Goal: Information Seeking & Learning: Find specific fact

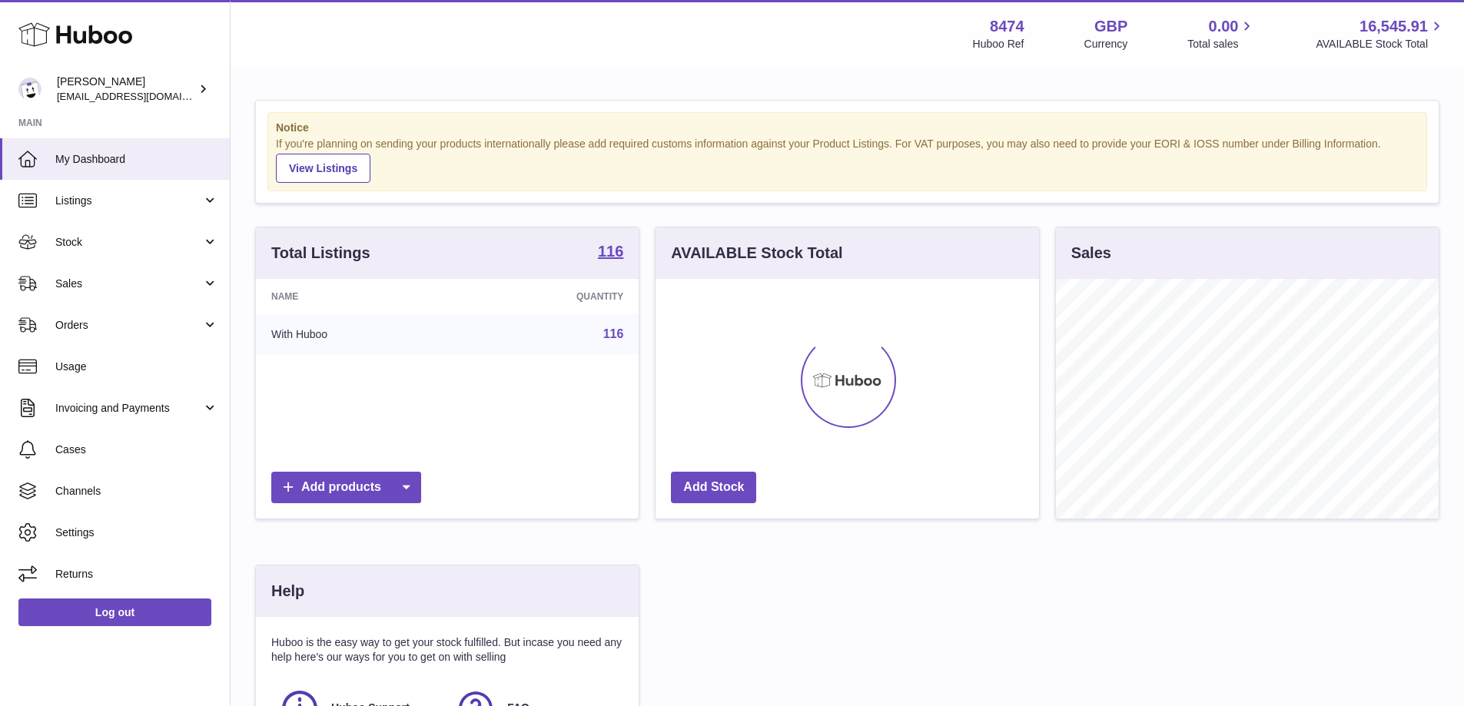
scroll to position [240, 383]
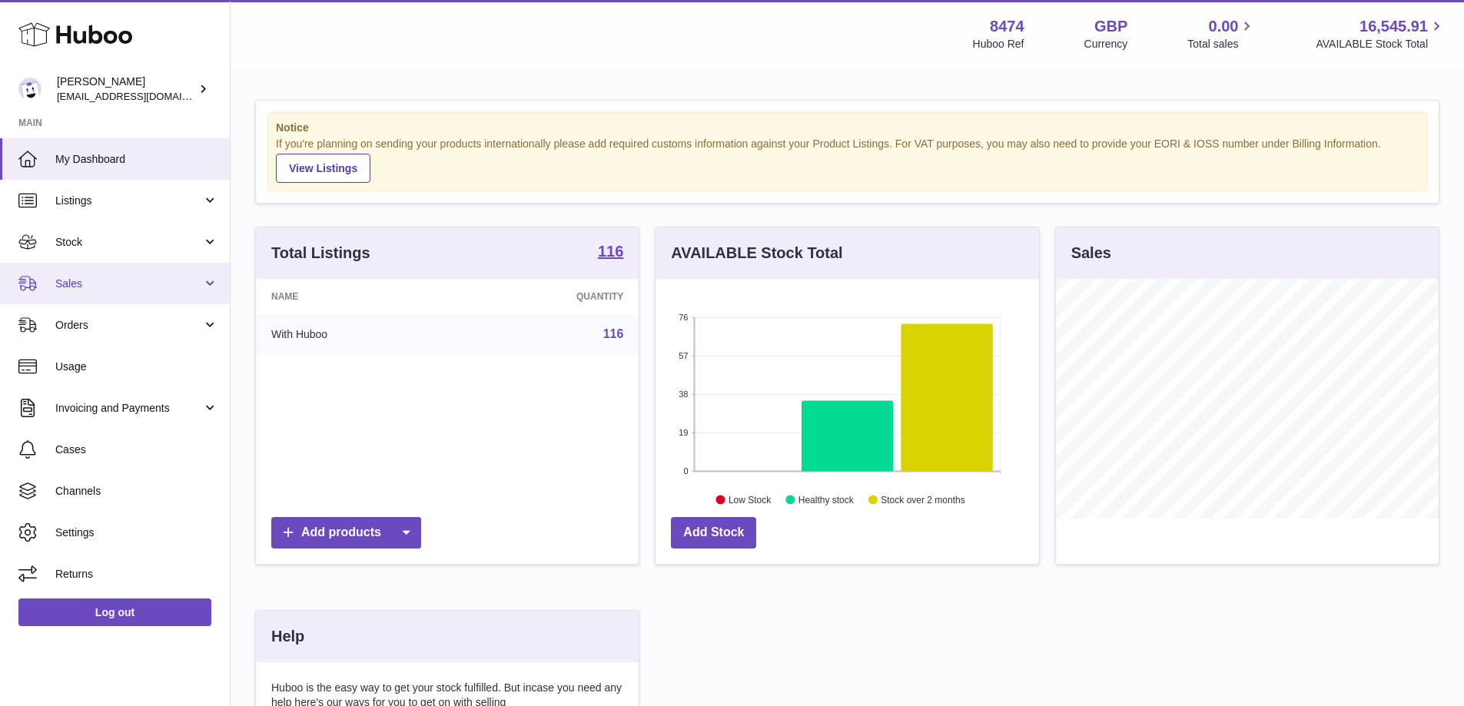
click at [107, 280] on span "Sales" at bounding box center [128, 284] width 147 height 15
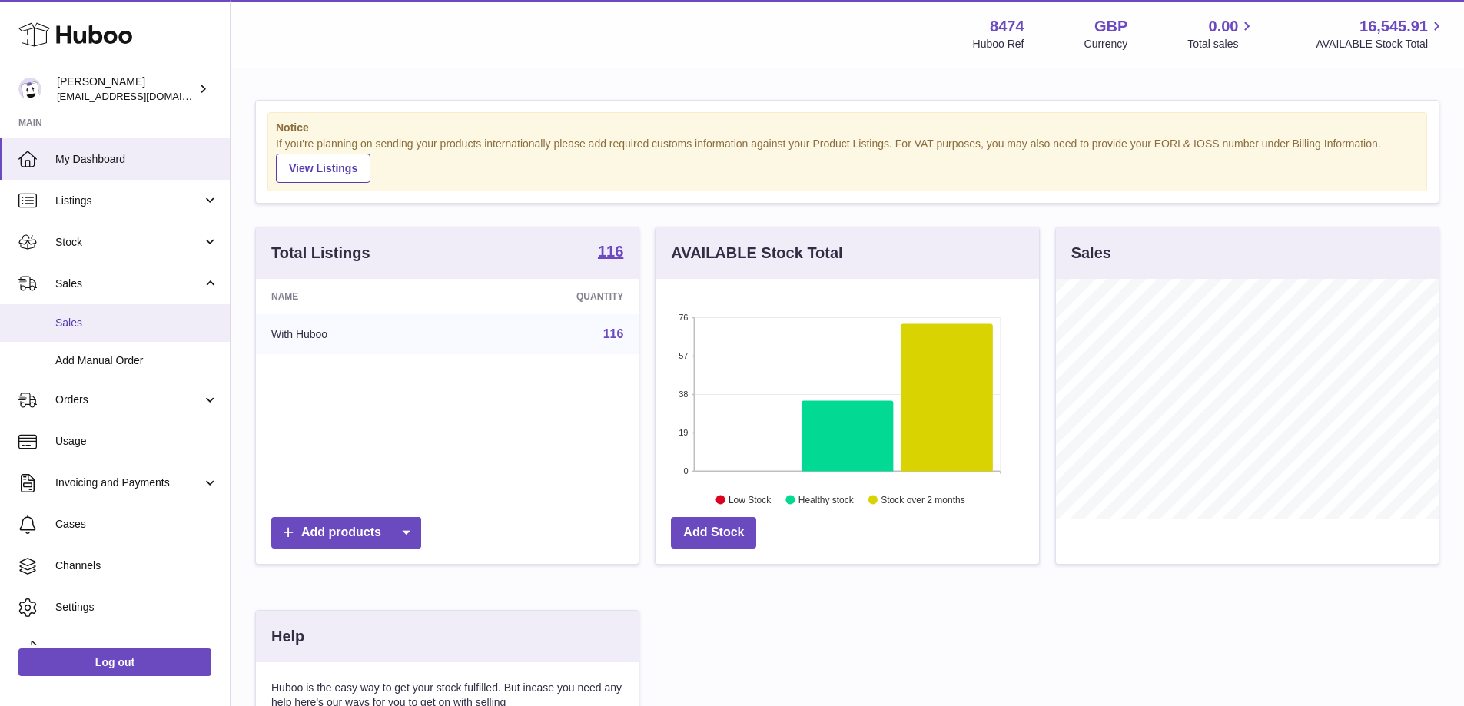
click at [107, 311] on link "Sales" at bounding box center [115, 323] width 230 height 38
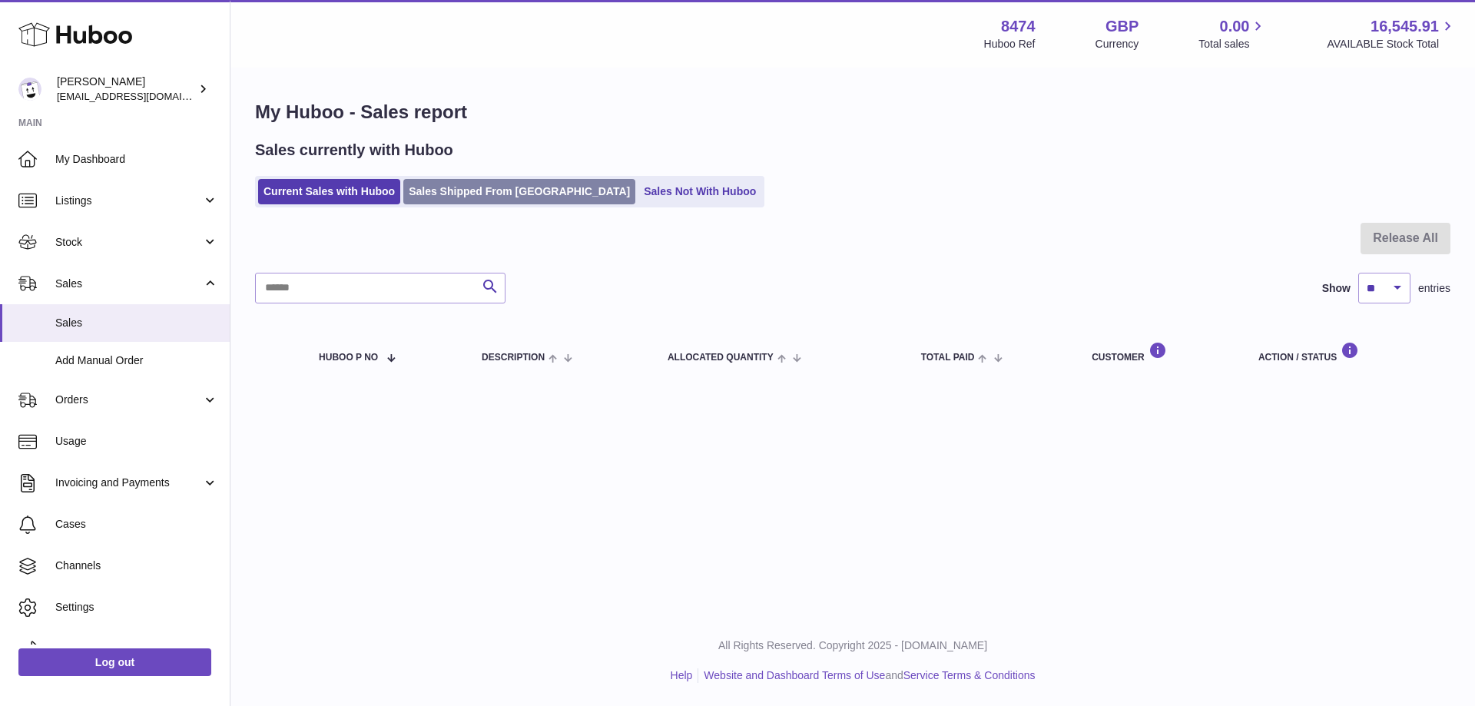
click at [488, 192] on link "Sales Shipped From [GEOGRAPHIC_DATA]" at bounding box center [519, 191] width 232 height 25
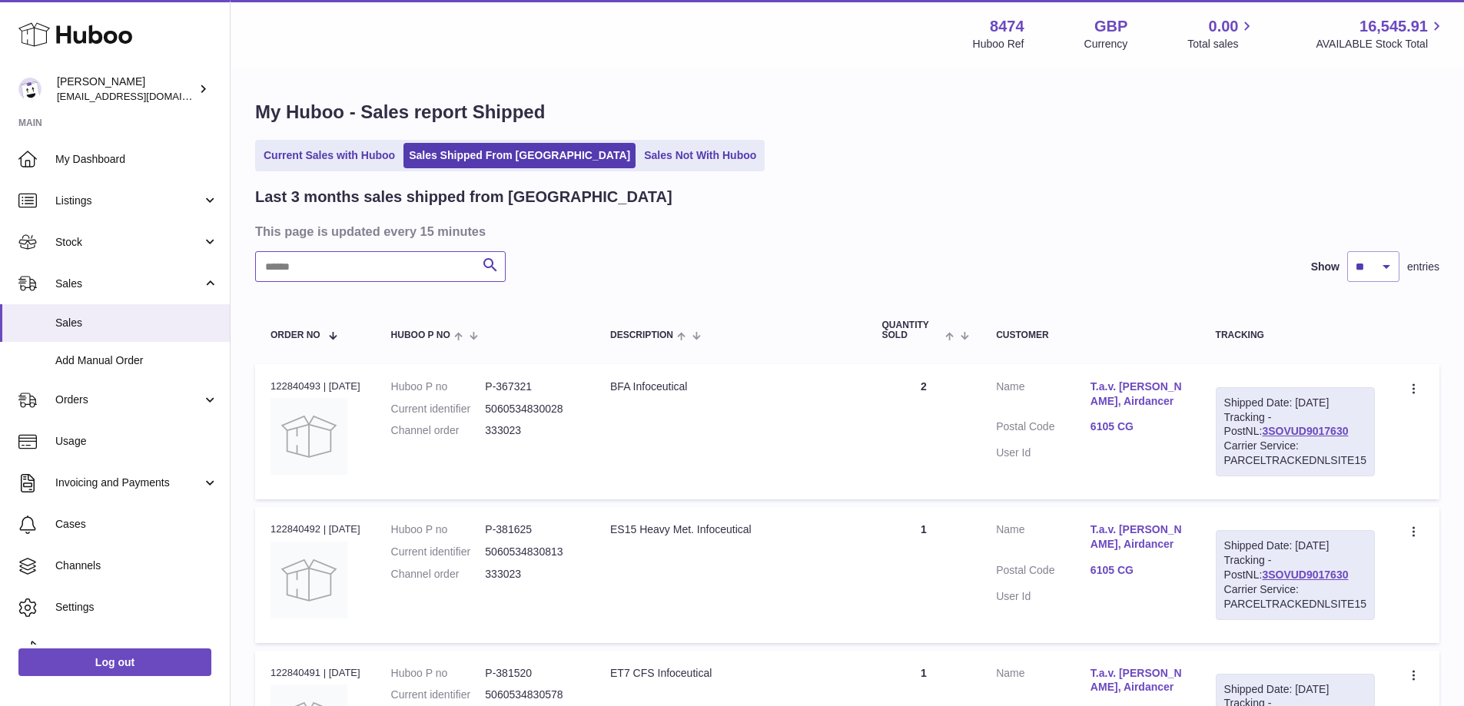
click at [359, 264] on input "text" at bounding box center [380, 266] width 251 height 31
paste input "******"
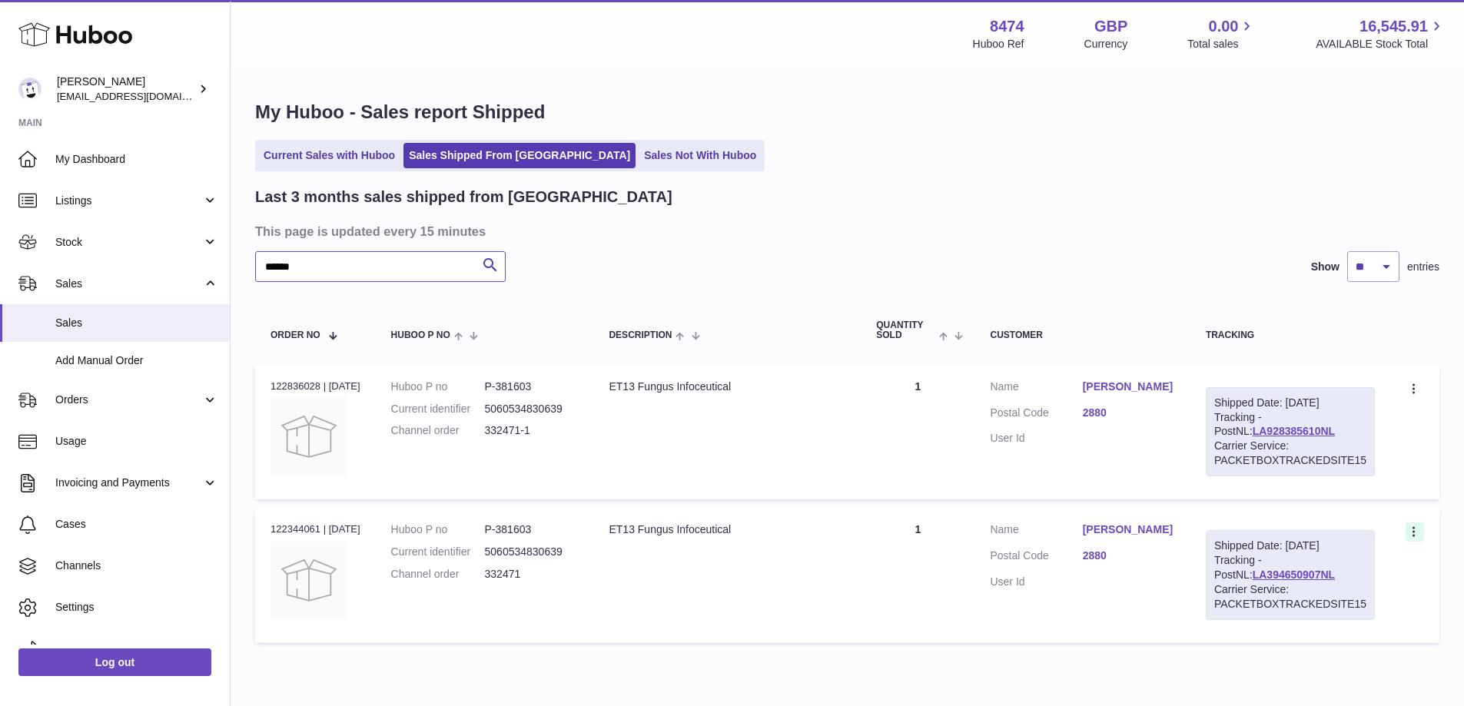
type input "******"
click at [1415, 528] on icon at bounding box center [1415, 533] width 18 height 15
click at [1415, 526] on icon at bounding box center [1415, 533] width 18 height 15
drag, startPoint x: 1318, startPoint y: 426, endPoint x: 1348, endPoint y: 430, distance: 30.2
click at [1348, 430] on div "Shipped Date: [DATE] Tracking - PostNL: LA928385610NL Carrier Service: PACKETBO…" at bounding box center [1290, 431] width 169 height 89
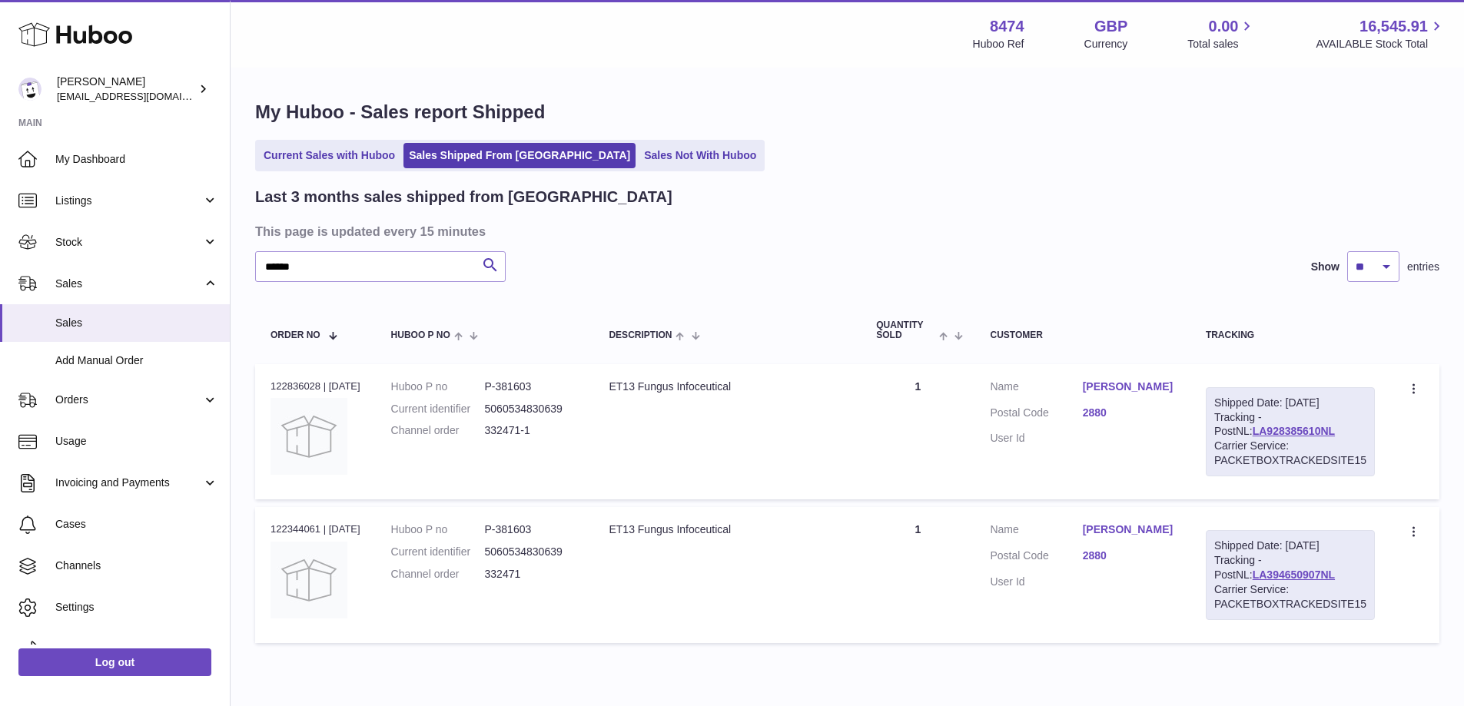
copy div "LA928385610NL"
drag, startPoint x: 1312, startPoint y: 575, endPoint x: 1262, endPoint y: 416, distance: 166.2
click at [1223, 574] on div "Shipped Date: [DATE] Tracking - PostNL: LA394650907NL Carrier Service: PACKETBO…" at bounding box center [1290, 574] width 169 height 89
click at [1351, 564] on div "Shipped Date: [DATE] Tracking - PostNL: LA394650907NL Carrier Service: PACKETBO…" at bounding box center [1290, 574] width 169 height 89
drag, startPoint x: 1312, startPoint y: 572, endPoint x: 1214, endPoint y: 575, distance: 97.6
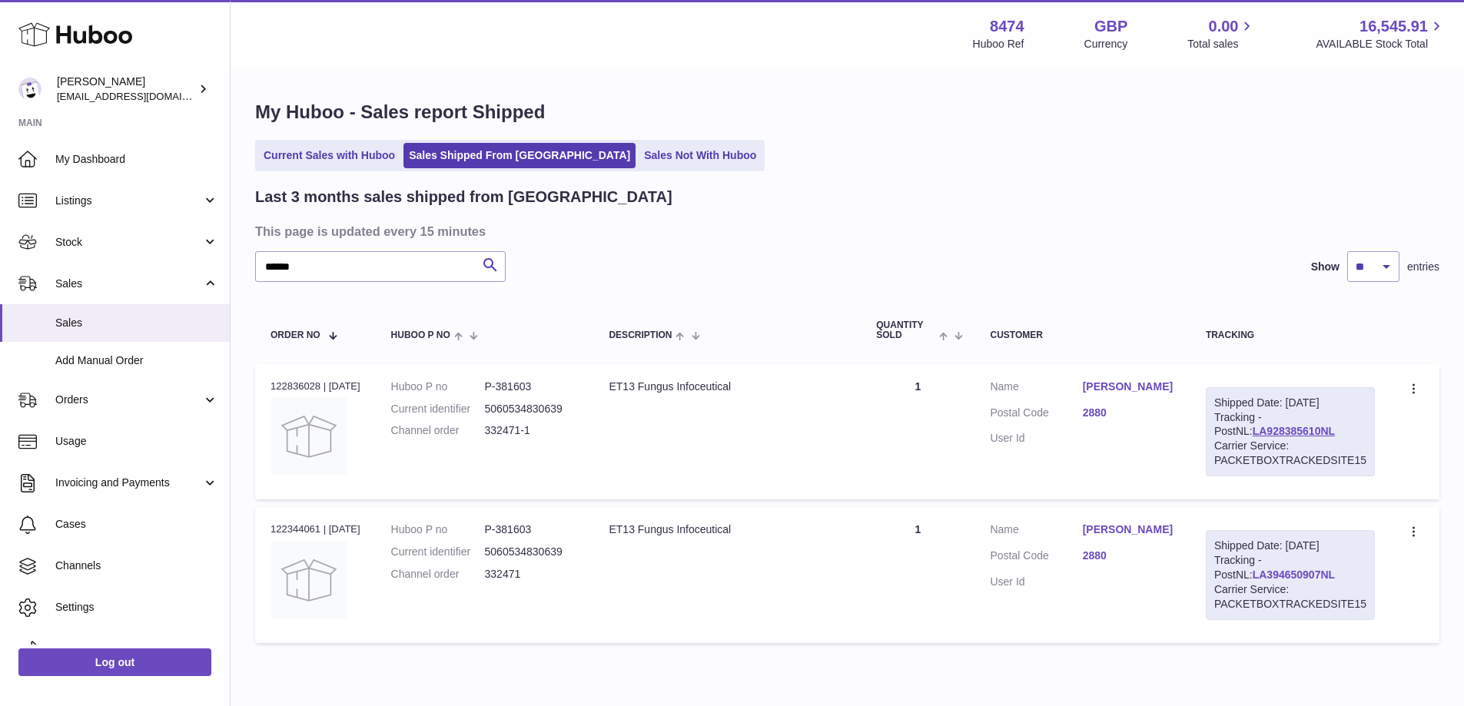
click at [1214, 575] on div "Shipped Date: [DATE] Tracking - PostNL: LA394650907NL Carrier Service: PACKETBO…" at bounding box center [1290, 574] width 169 height 89
copy link "LA394650907NL"
click at [69, 652] on link "Log out" at bounding box center [114, 663] width 193 height 28
